Goal: Task Accomplishment & Management: Manage account settings

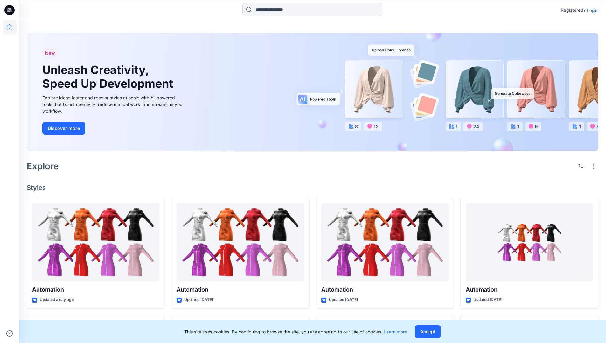
click at [591, 10] on p "Login" at bounding box center [592, 10] width 11 height 7
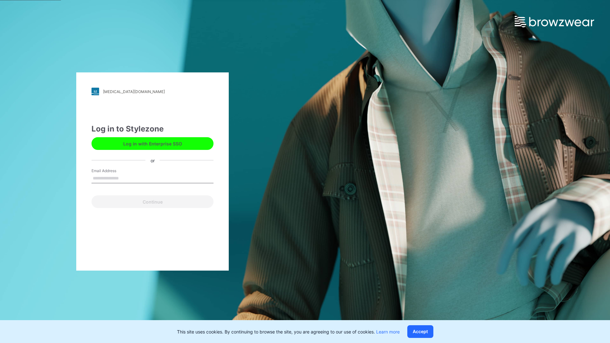
click at [126, 178] on input "Email Address" at bounding box center [153, 179] width 122 height 10
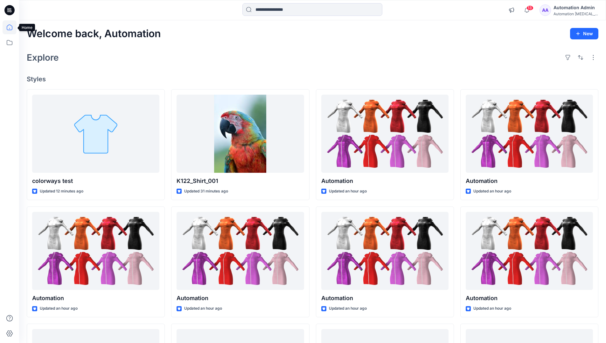
click at [12, 27] on icon at bounding box center [10, 27] width 6 height 6
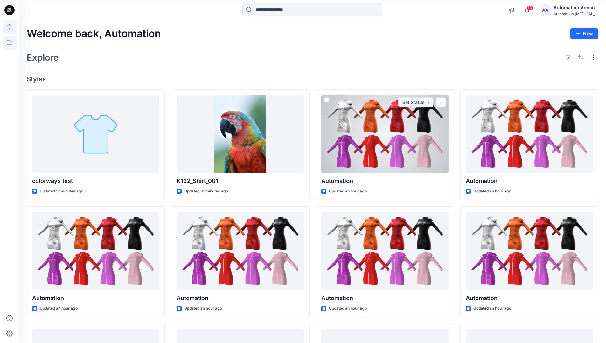
click at [8, 44] on icon at bounding box center [10, 43] width 14 height 14
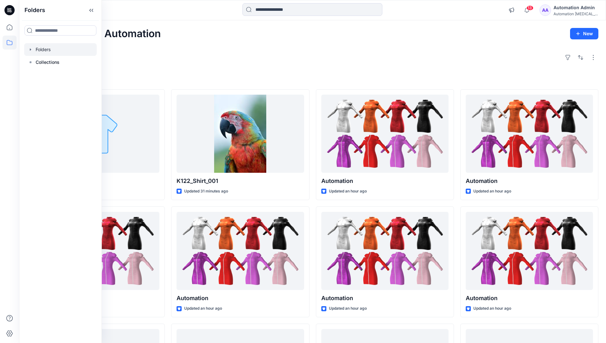
click at [41, 48] on div at bounding box center [60, 49] width 72 height 13
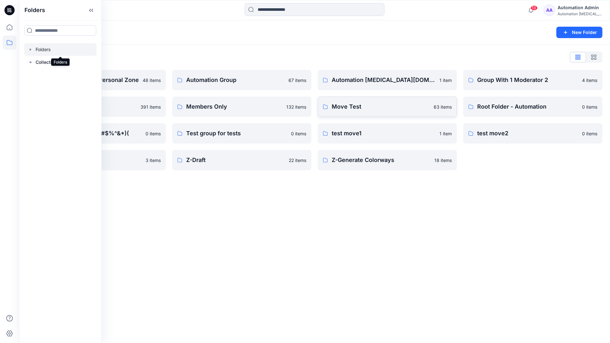
click at [363, 108] on p "Move Test" at bounding box center [381, 106] width 98 height 9
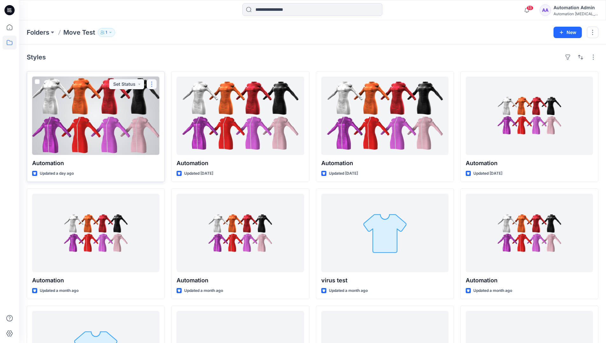
click at [151, 84] on button "button" at bounding box center [152, 84] width 10 height 10
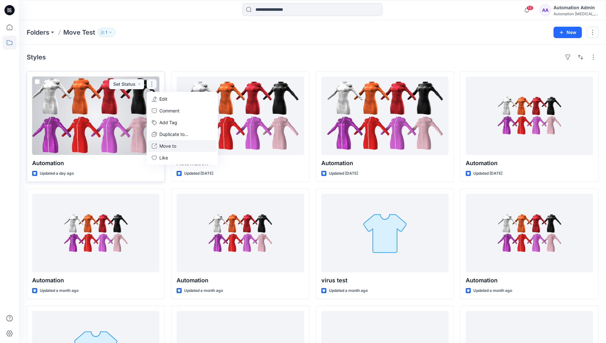
click at [175, 144] on p "Move to" at bounding box center [167, 146] width 17 height 7
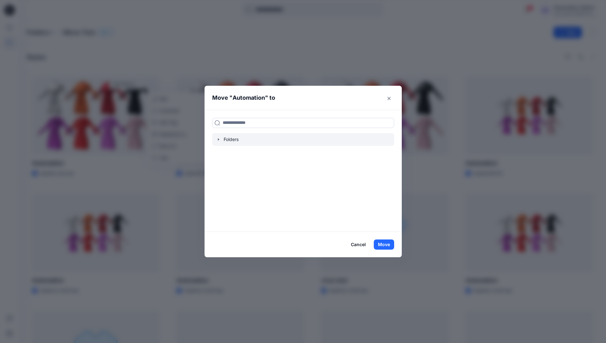
click at [220, 138] on icon "button" at bounding box center [218, 139] width 5 height 5
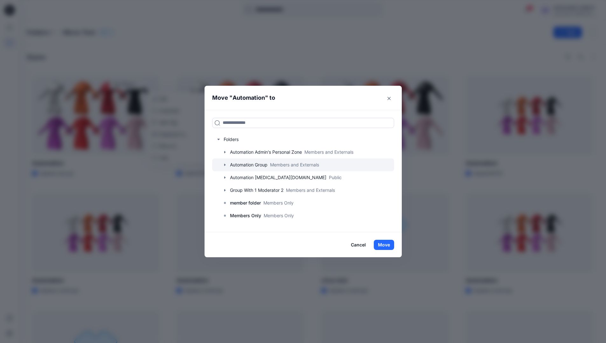
click at [244, 164] on div at bounding box center [303, 165] width 182 height 13
click at [387, 244] on button "Move" at bounding box center [384, 245] width 20 height 10
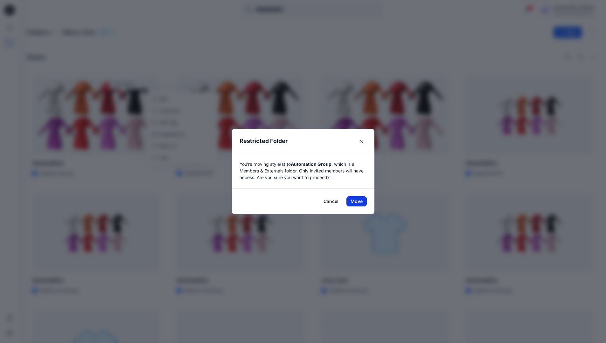
click at [359, 202] on button "Move" at bounding box center [356, 201] width 20 height 10
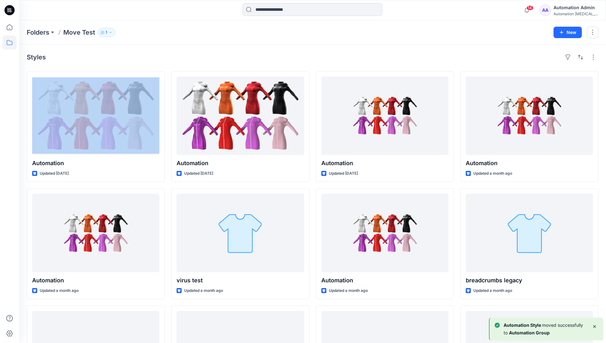
drag, startPoint x: 359, startPoint y: 202, endPoint x: 342, endPoint y: 59, distance: 143.7
click at [342, 59] on div "Styles" at bounding box center [312, 57] width 571 height 10
click at [36, 59] on h4 "Styles" at bounding box center [36, 57] width 19 height 8
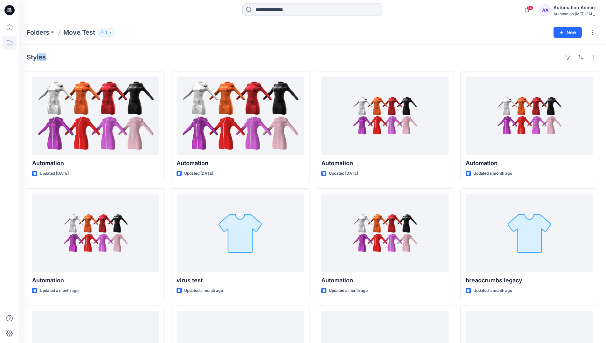
drag, startPoint x: 36, startPoint y: 59, endPoint x: 101, endPoint y: 65, distance: 64.8
click at [101, 65] on div "Styles Automation Updated [DATE] Automation Updated a month ago Automation Upda…" at bounding box center [312, 246] width 587 height 403
click at [10, 43] on icon at bounding box center [10, 43] width 14 height 14
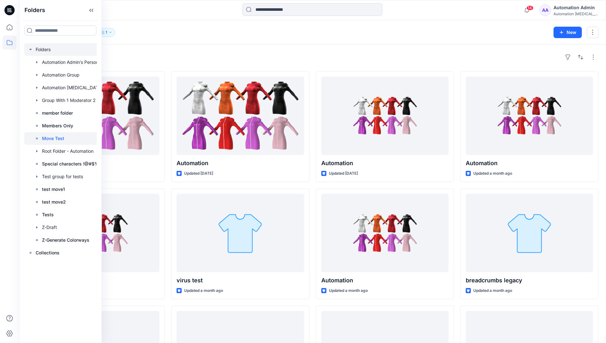
click at [45, 51] on div at bounding box center [68, 49] width 89 height 13
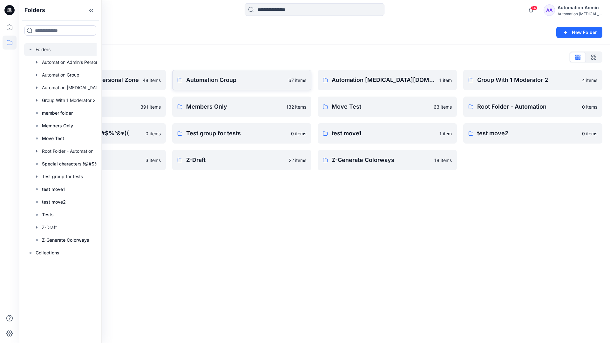
click at [233, 84] on p "Automation Group" at bounding box center [235, 80] width 99 height 9
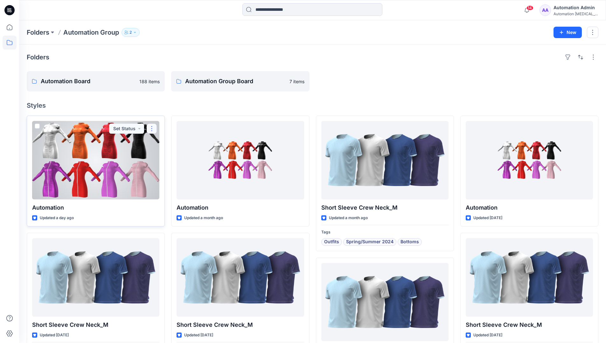
click at [151, 132] on button "button" at bounding box center [152, 129] width 10 height 10
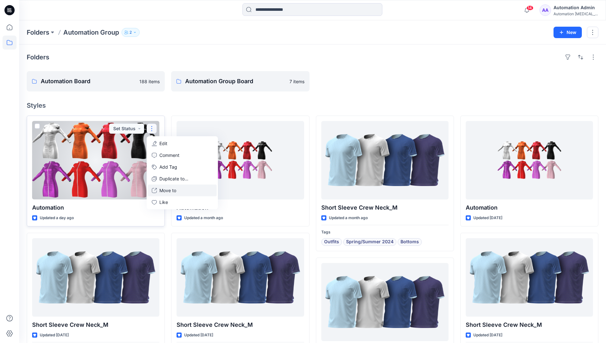
click at [174, 189] on p "Move to" at bounding box center [167, 190] width 17 height 7
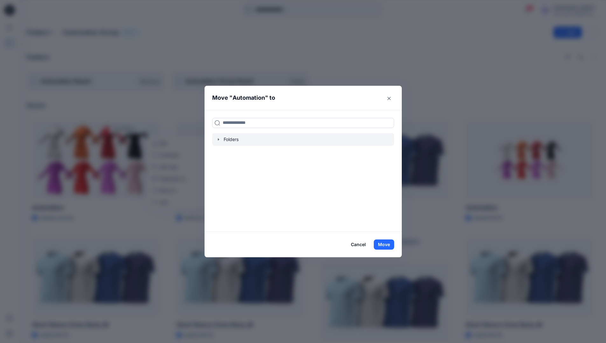
click at [221, 139] on icon "button" at bounding box center [218, 139] width 5 height 5
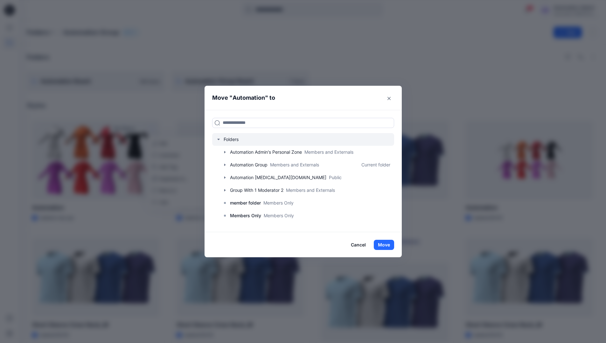
scroll to position [50, 0]
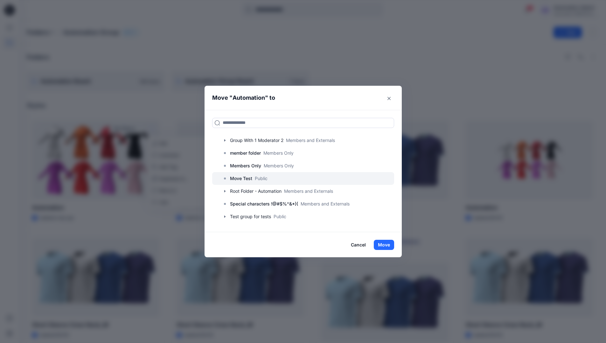
click at [243, 176] on p "Move Test" at bounding box center [241, 179] width 22 height 8
click at [382, 242] on button "Move" at bounding box center [384, 245] width 20 height 10
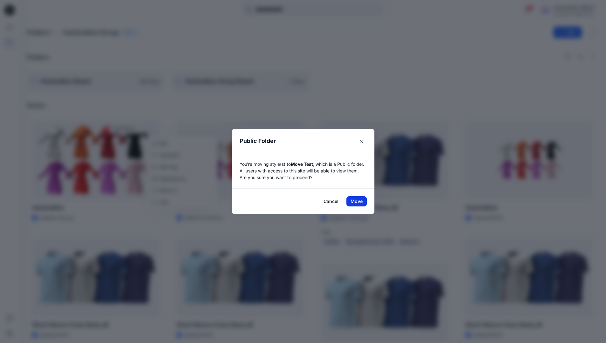
click at [359, 202] on button "Move" at bounding box center [356, 201] width 20 height 10
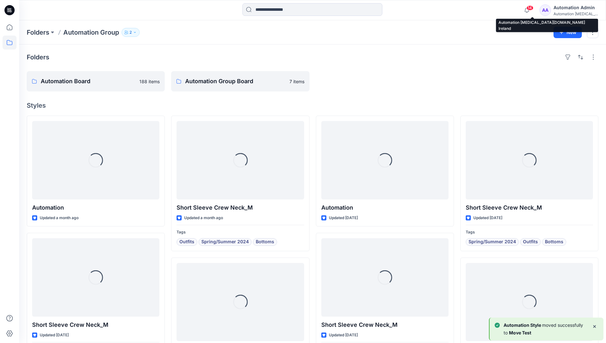
click at [564, 13] on div "Automation [MEDICAL_DATA]..." at bounding box center [575, 13] width 45 height 5
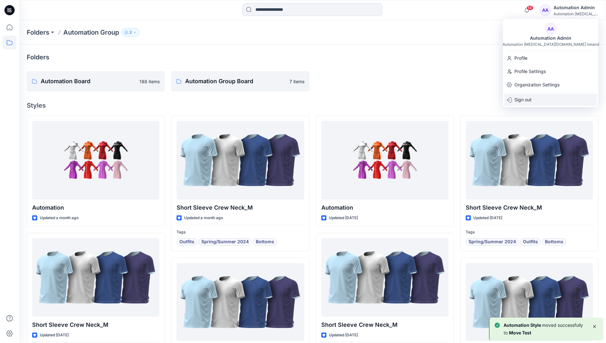
click at [523, 95] on p "Sign out" at bounding box center [522, 100] width 17 height 12
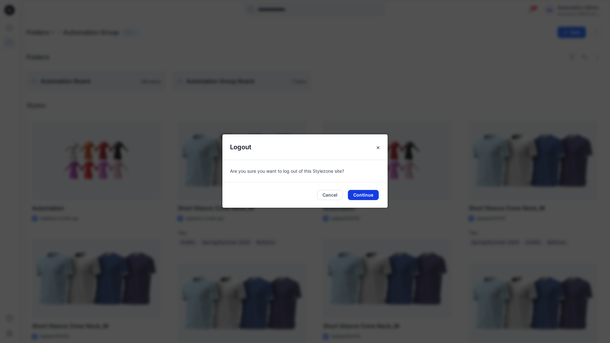
click at [369, 197] on button "Continue" at bounding box center [363, 195] width 31 height 10
